Goal: Navigation & Orientation: Find specific page/section

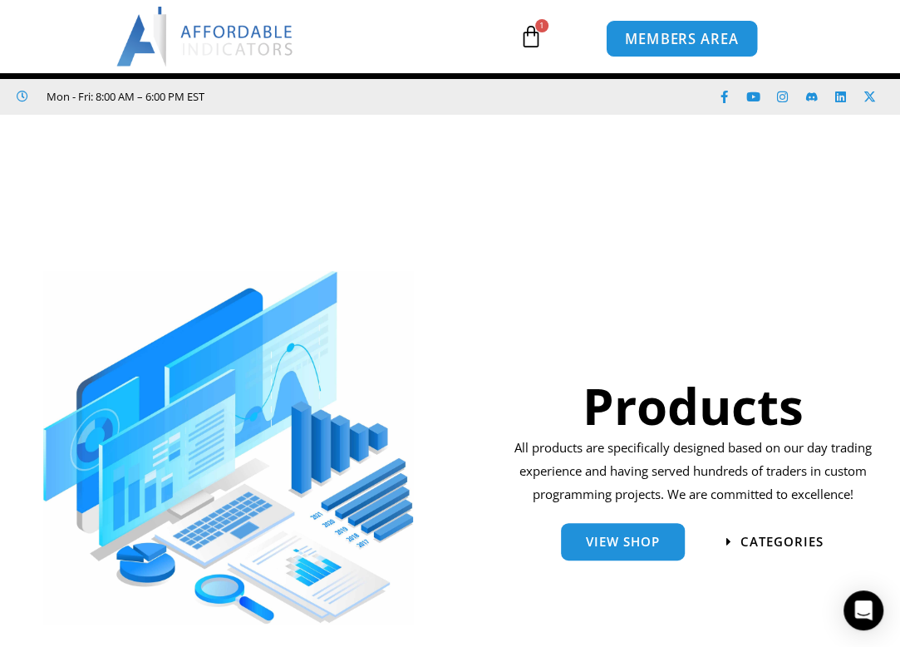
click at [690, 42] on span "MEMBERS AREA" at bounding box center [682, 39] width 114 height 14
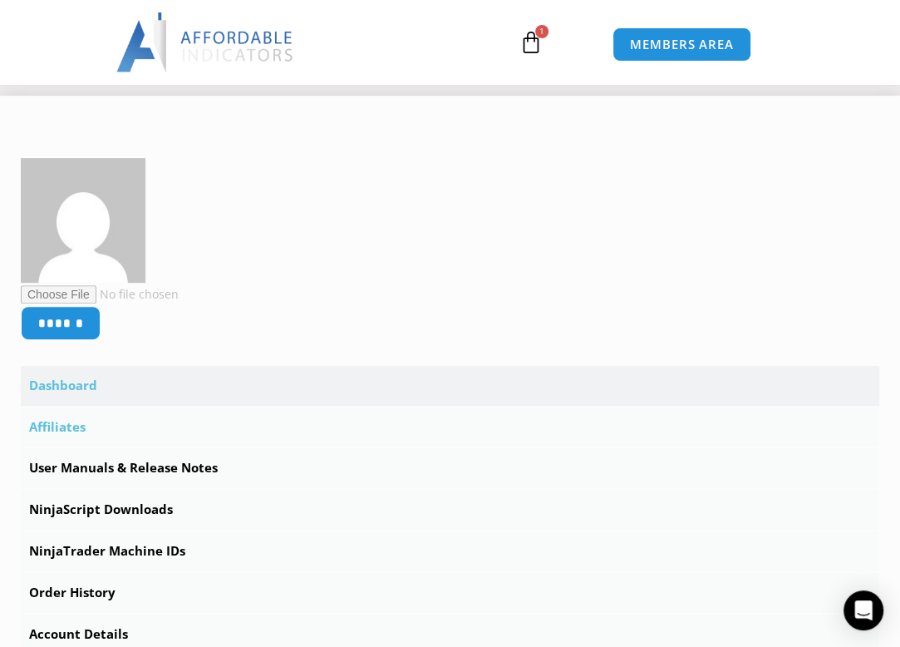
click at [57, 426] on link "Affiliates" at bounding box center [450, 427] width 858 height 40
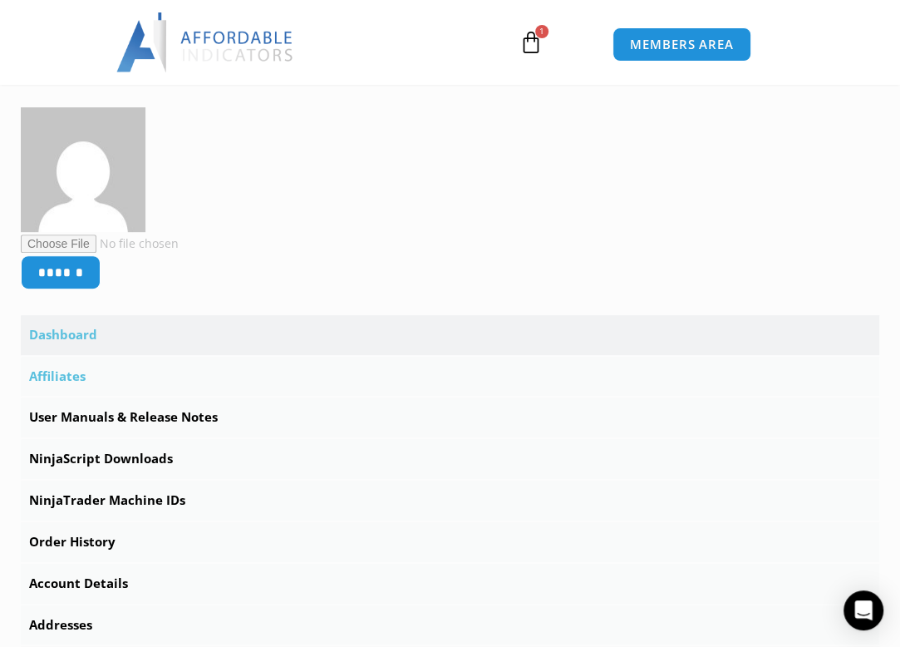
scroll to position [404, 0]
